Goal: Use online tool/utility

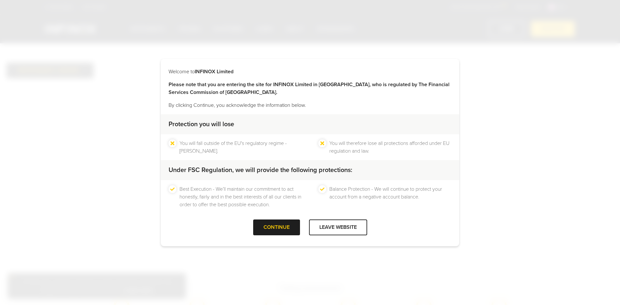
click at [265, 227] on div "CONTINUE" at bounding box center [276, 227] width 47 height 16
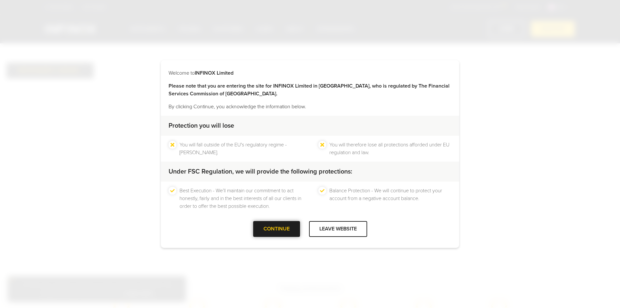
click at [276, 229] on div at bounding box center [276, 229] width 0 height 0
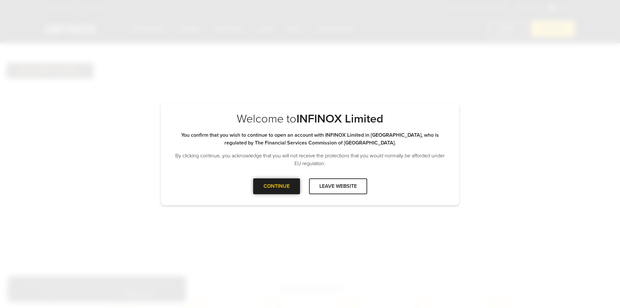
click at [270, 188] on div "CONTINUE" at bounding box center [276, 186] width 47 height 16
